Goal: Task Accomplishment & Management: Complete application form

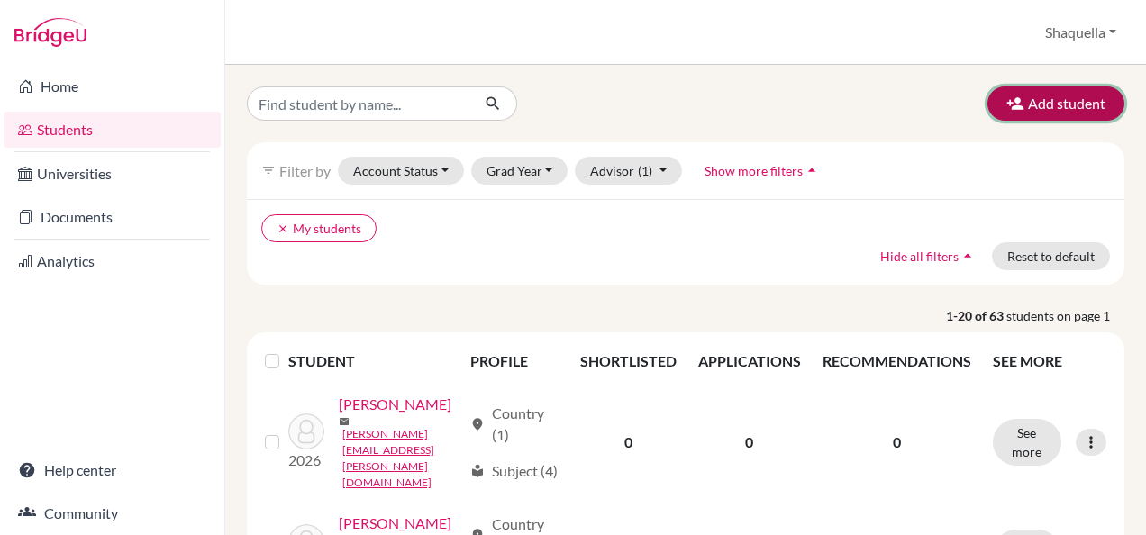
click at [1024, 106] on button "Add student" at bounding box center [1056, 104] width 137 height 34
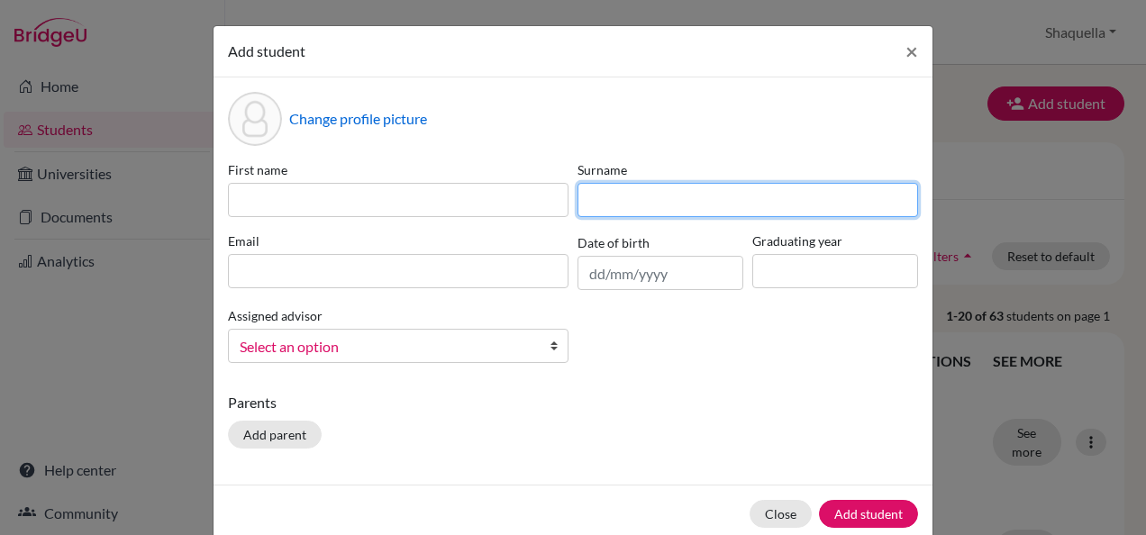
click at [607, 204] on input at bounding box center [748, 200] width 341 height 34
type input "Yu"
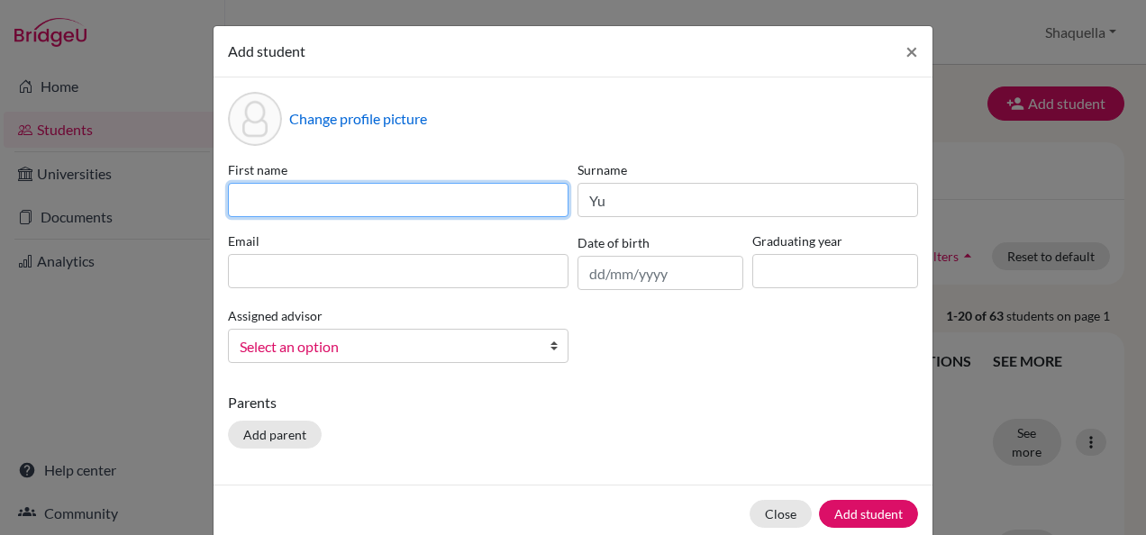
click at [370, 198] on input at bounding box center [398, 200] width 341 height 34
type input "[PERSON_NAME]"
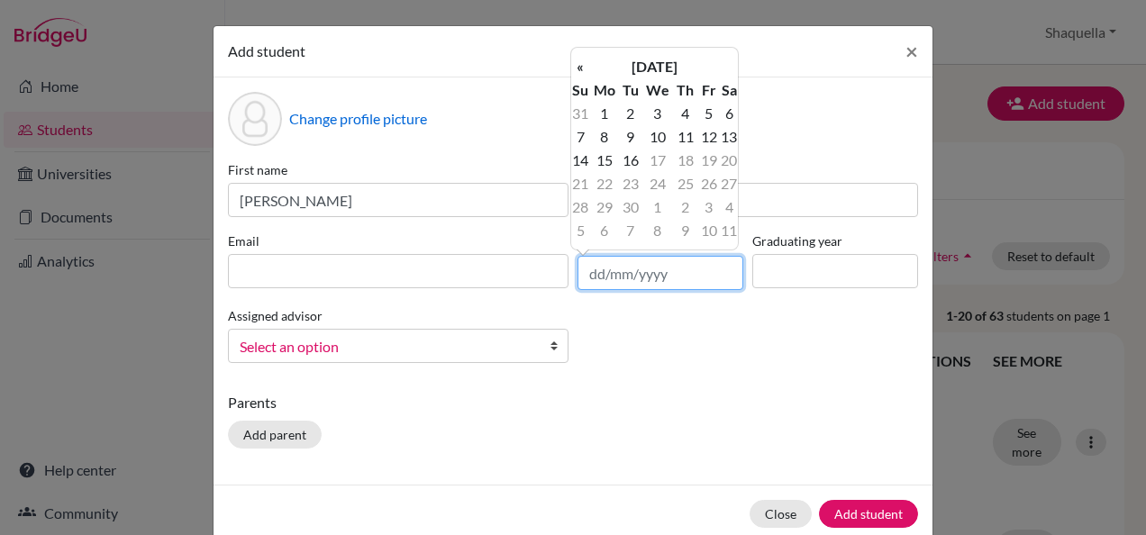
click at [588, 274] on input "text" at bounding box center [661, 273] width 166 height 34
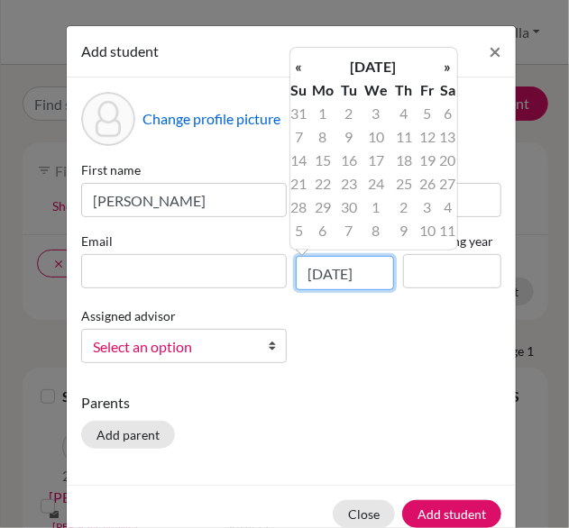
scroll to position [0, 2]
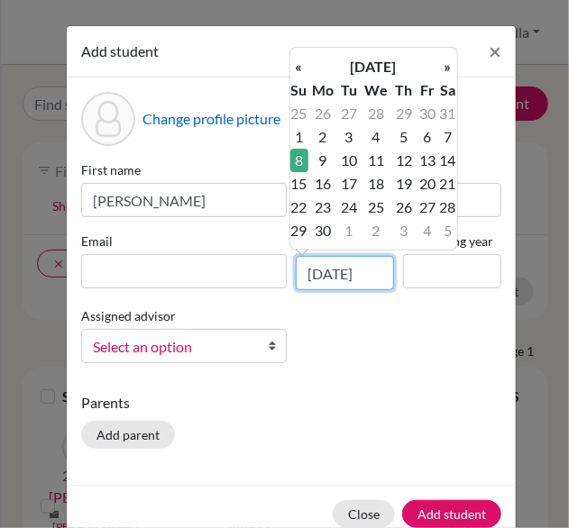
type input "[DATE]"
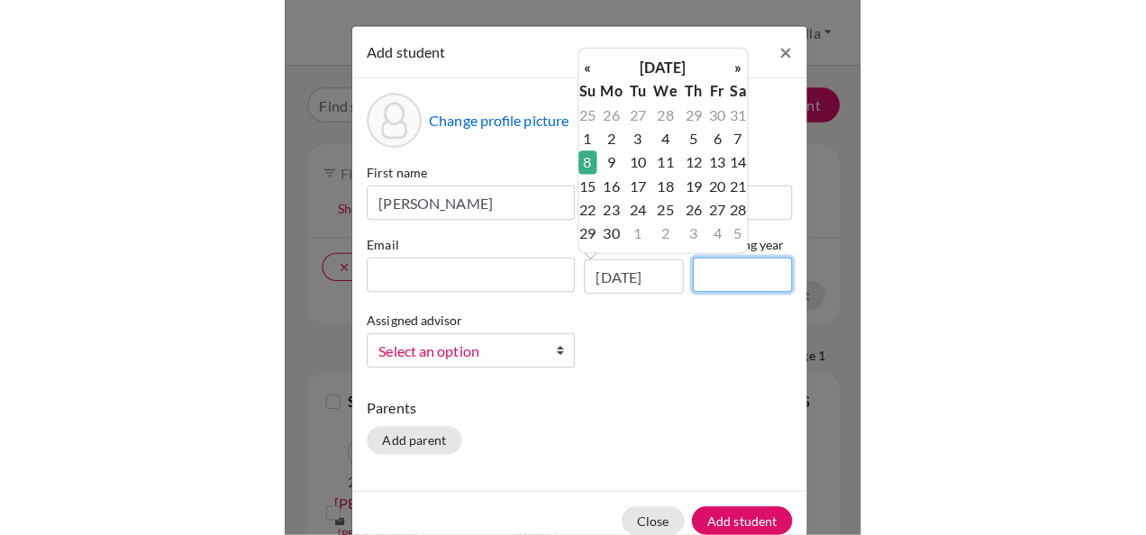
scroll to position [0, 0]
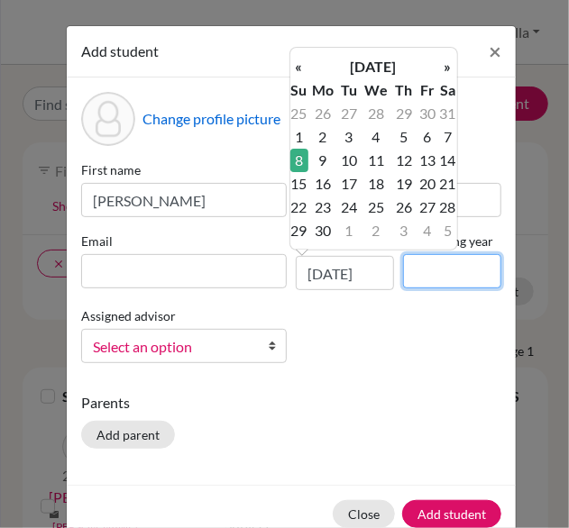
click at [415, 269] on input at bounding box center [452, 271] width 98 height 34
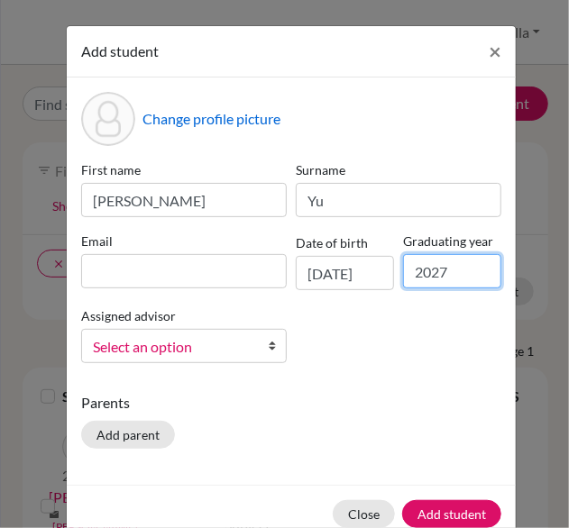
type input "2027"
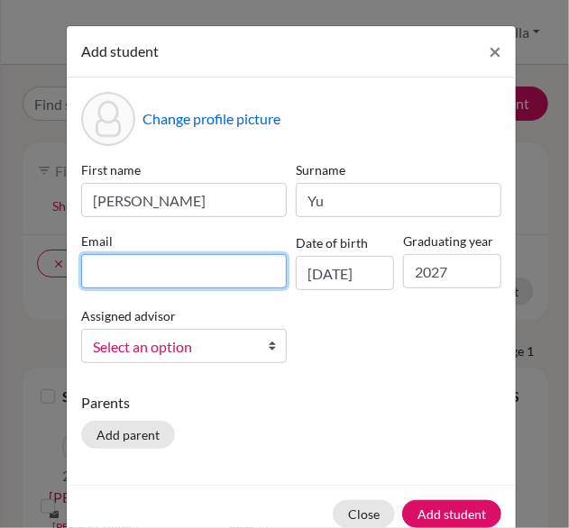
click at [119, 264] on input at bounding box center [183, 271] width 205 height 34
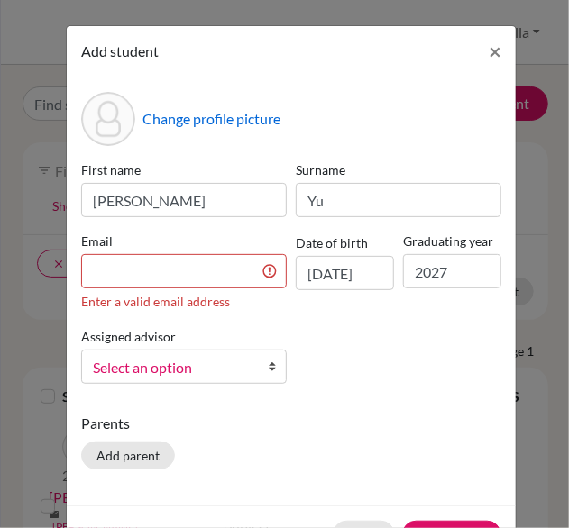
drag, startPoint x: 429, startPoint y: 50, endPoint x: 171, endPoint y: 5, distance: 261.5
click at [171, 5] on div "Add student × Change profile picture First name [PERSON_NAME] Surname [PERSON_N…" at bounding box center [284, 264] width 569 height 528
click at [134, 264] on input at bounding box center [183, 271] width 205 height 34
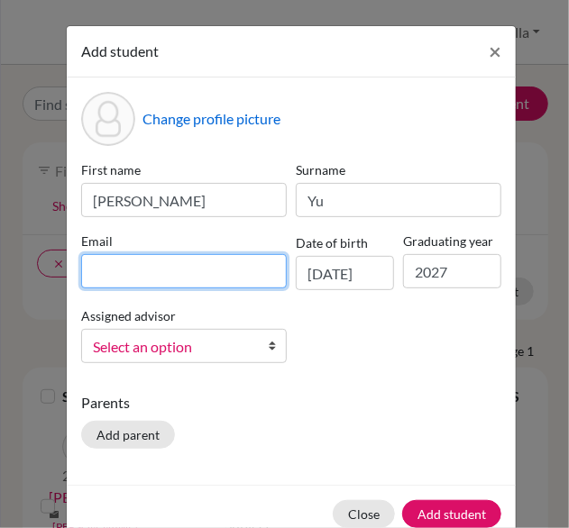
paste input "[EMAIL_ADDRESS][DOMAIN_NAME]"
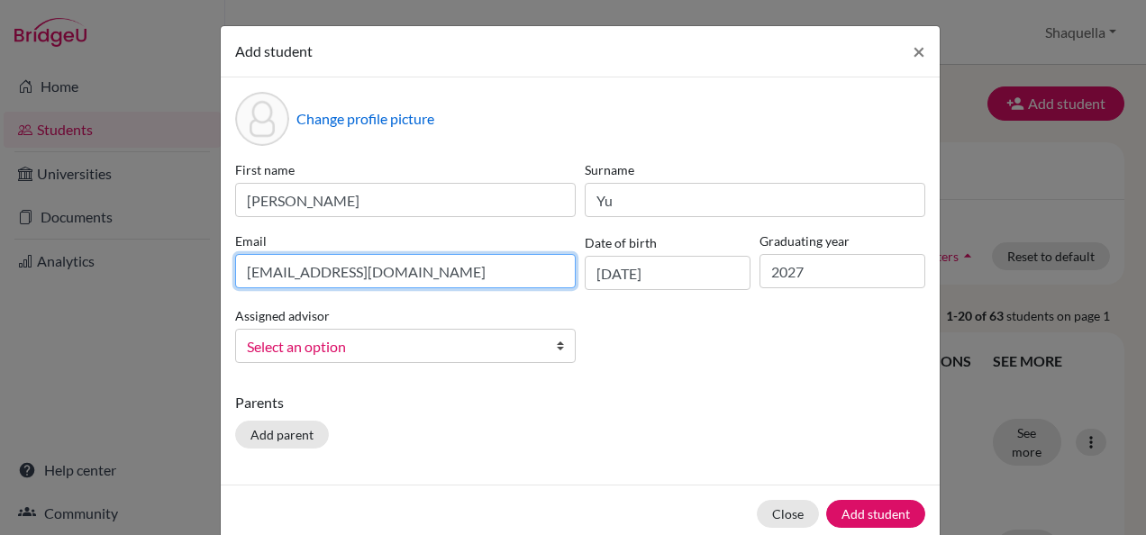
type input "[EMAIL_ADDRESS][DOMAIN_NAME]"
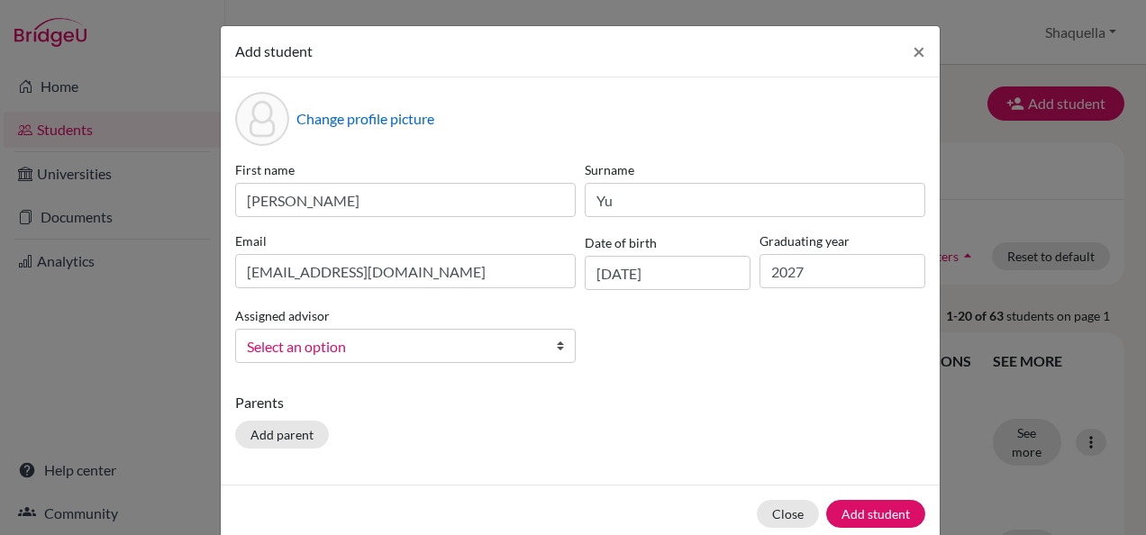
click at [521, 348] on span "Select an option" at bounding box center [394, 346] width 294 height 23
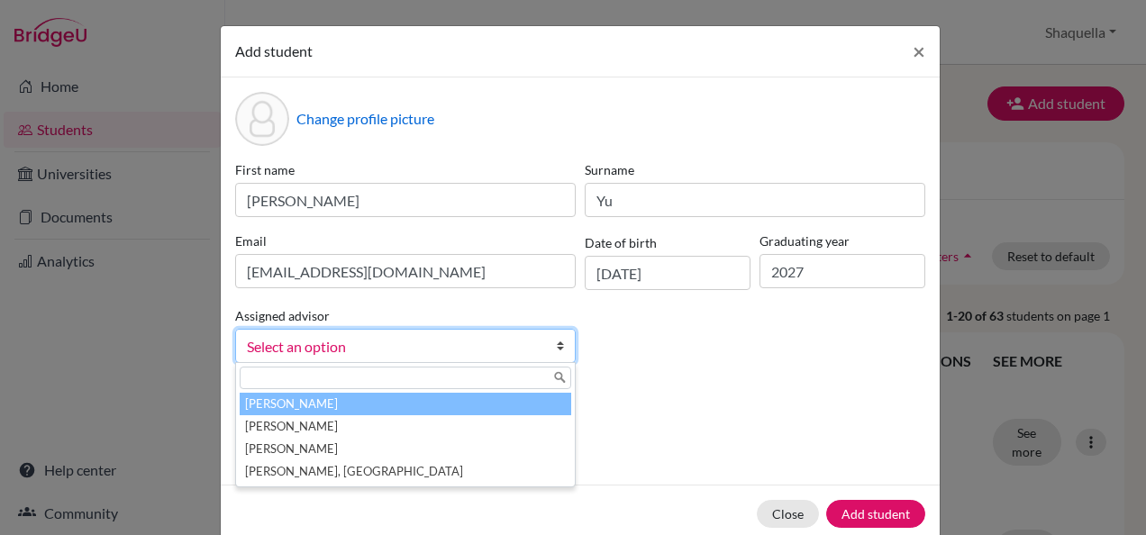
click at [284, 404] on li "[PERSON_NAME]" at bounding box center [406, 404] width 332 height 23
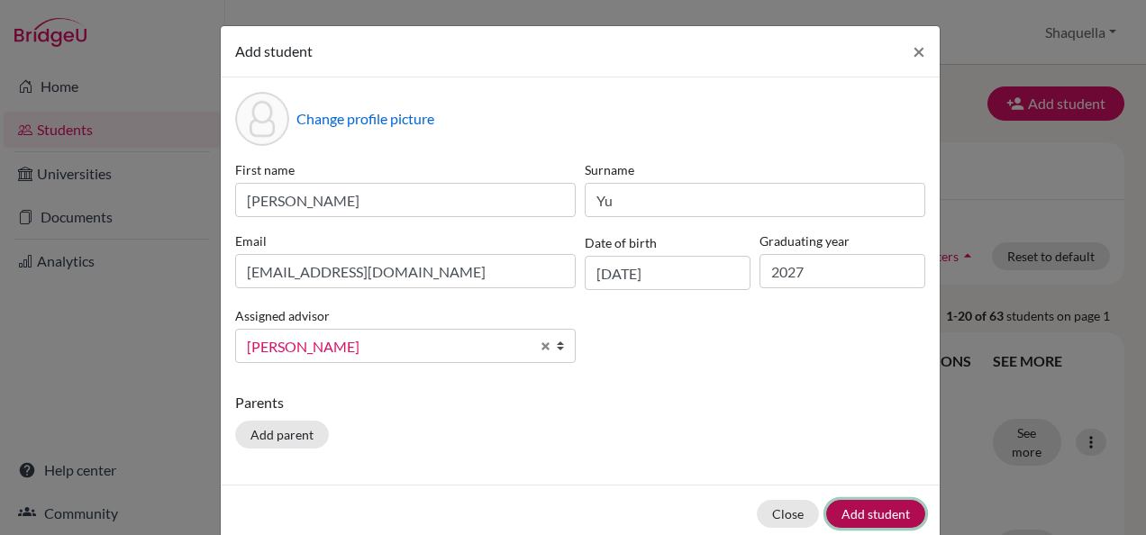
click at [890, 511] on button "Add student" at bounding box center [875, 514] width 99 height 28
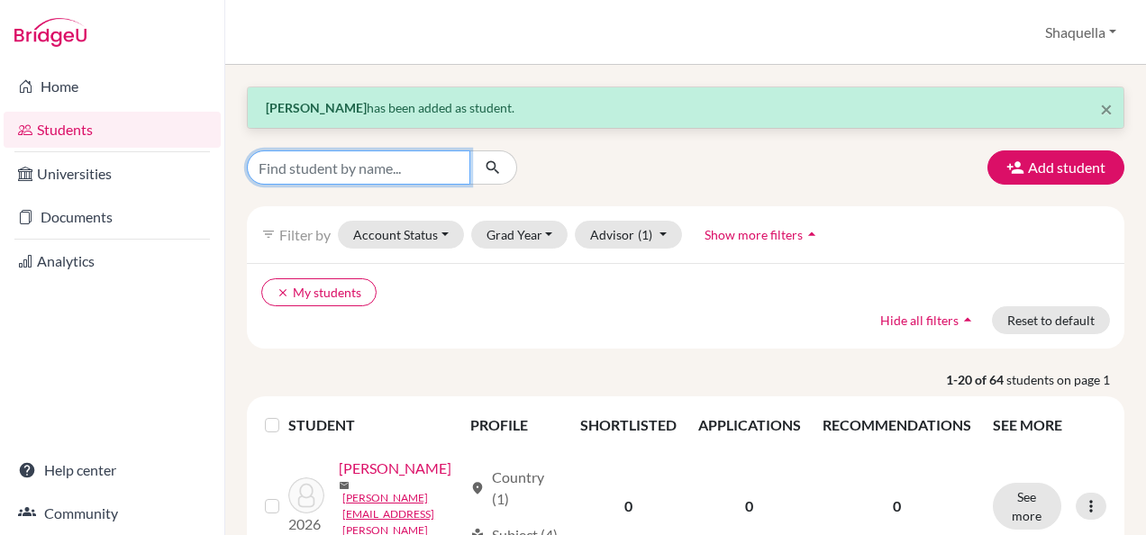
click at [400, 165] on input "Find student by name..." at bounding box center [359, 168] width 224 height 34
type input "t"
type input "yu"
click button "submit" at bounding box center [494, 168] width 48 height 34
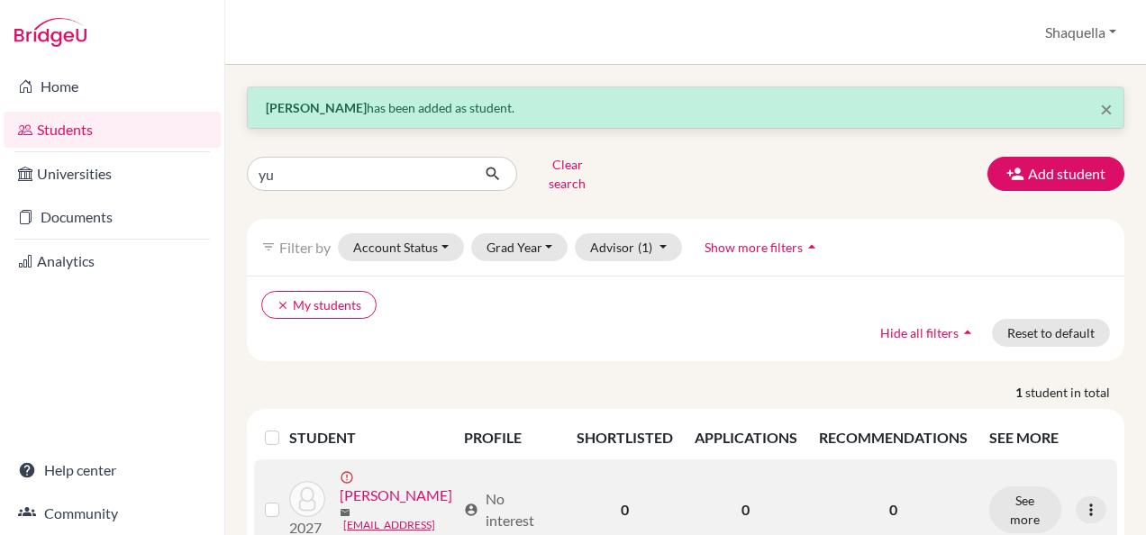
click at [395, 485] on link "[PERSON_NAME]" at bounding box center [396, 496] width 113 height 22
